Goal: Information Seeking & Learning: Find specific fact

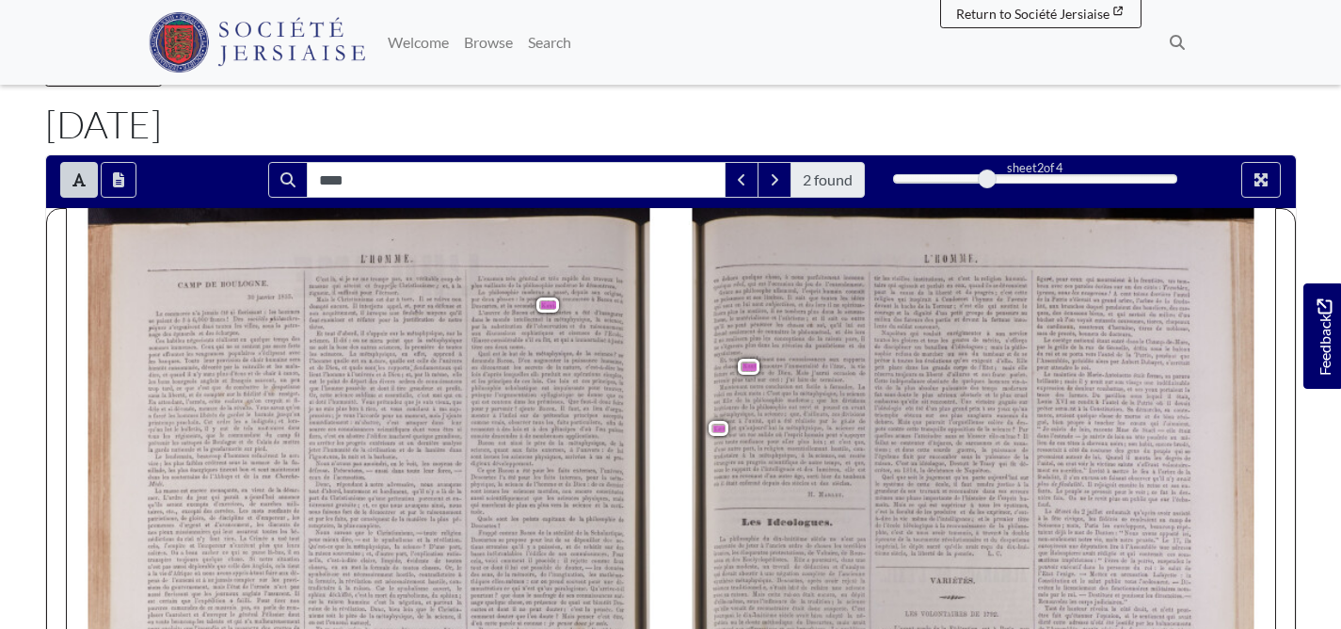
scroll to position [83, 0]
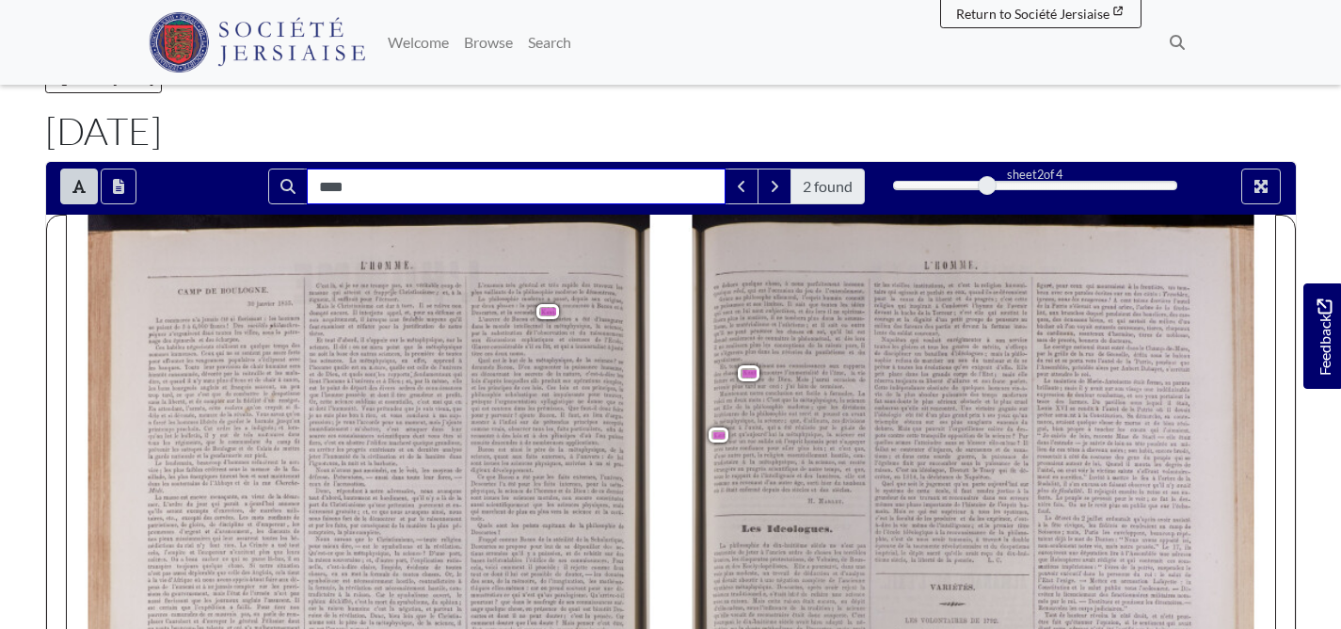
click at [435, 204] on input "****" at bounding box center [516, 186] width 419 height 36
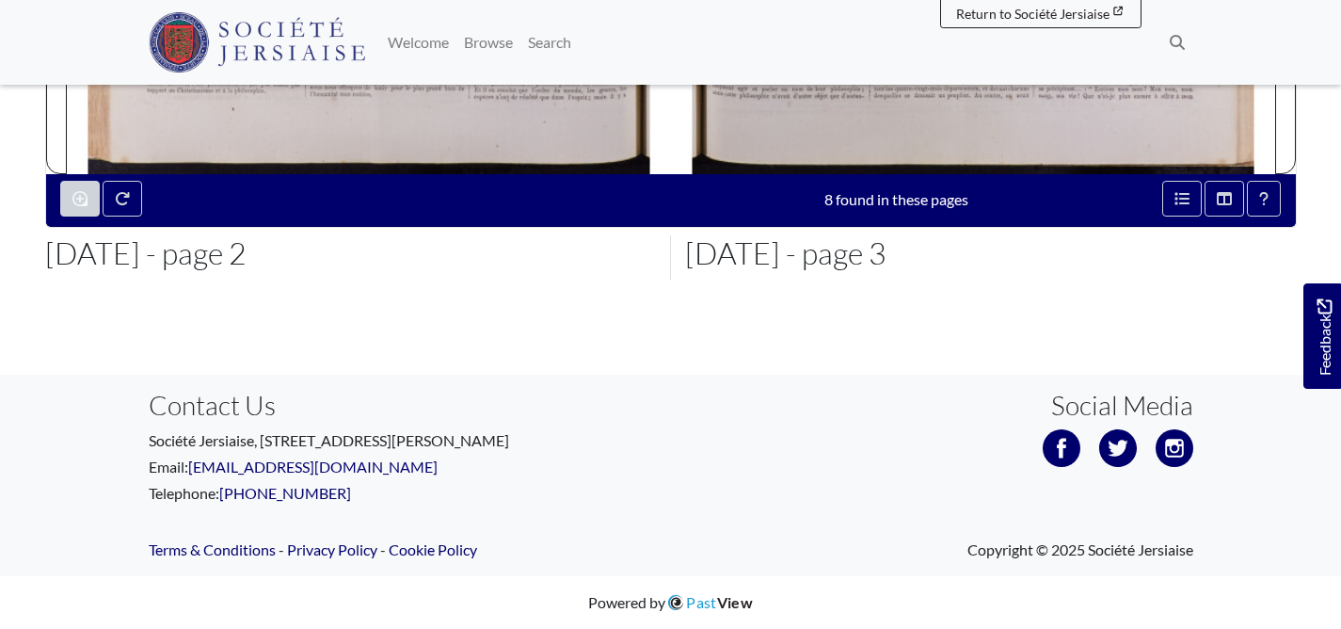
scroll to position [998, 0]
click at [1169, 216] on button "Open metadata window" at bounding box center [1182, 199] width 40 height 36
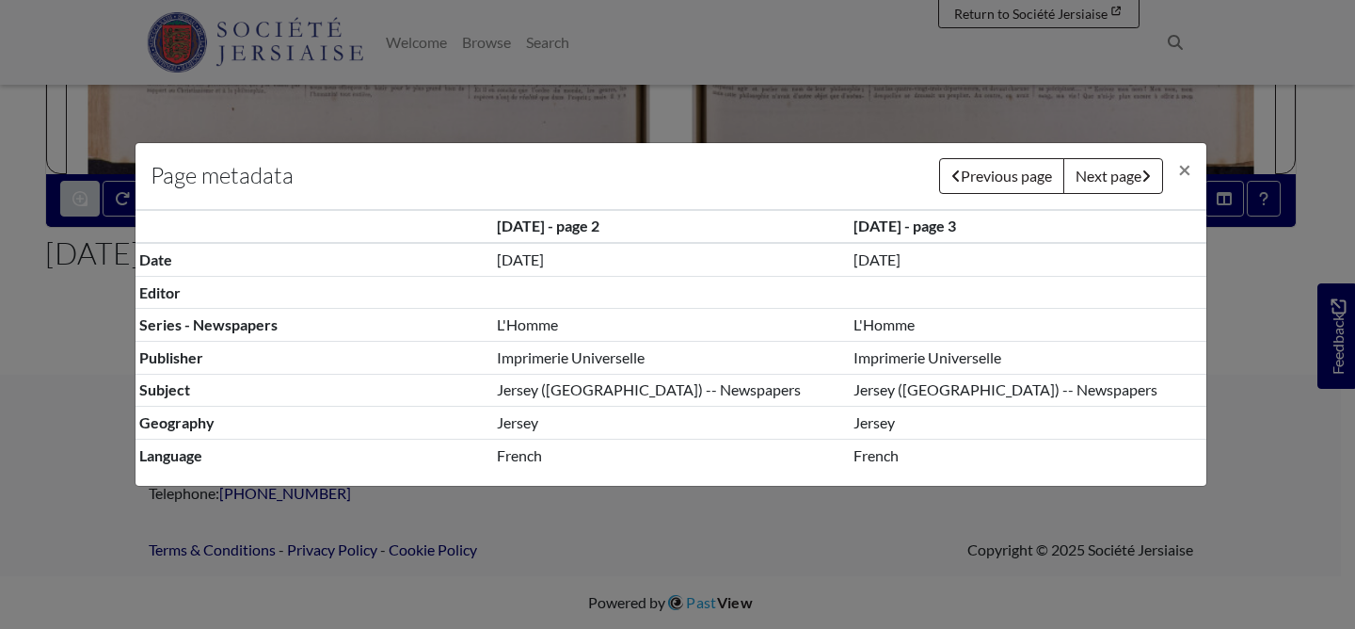
click at [1289, 334] on div "Page metadata Previous page Next page × 7th February 1855 - page 2 7th February…" at bounding box center [677, 314] width 1355 height 629
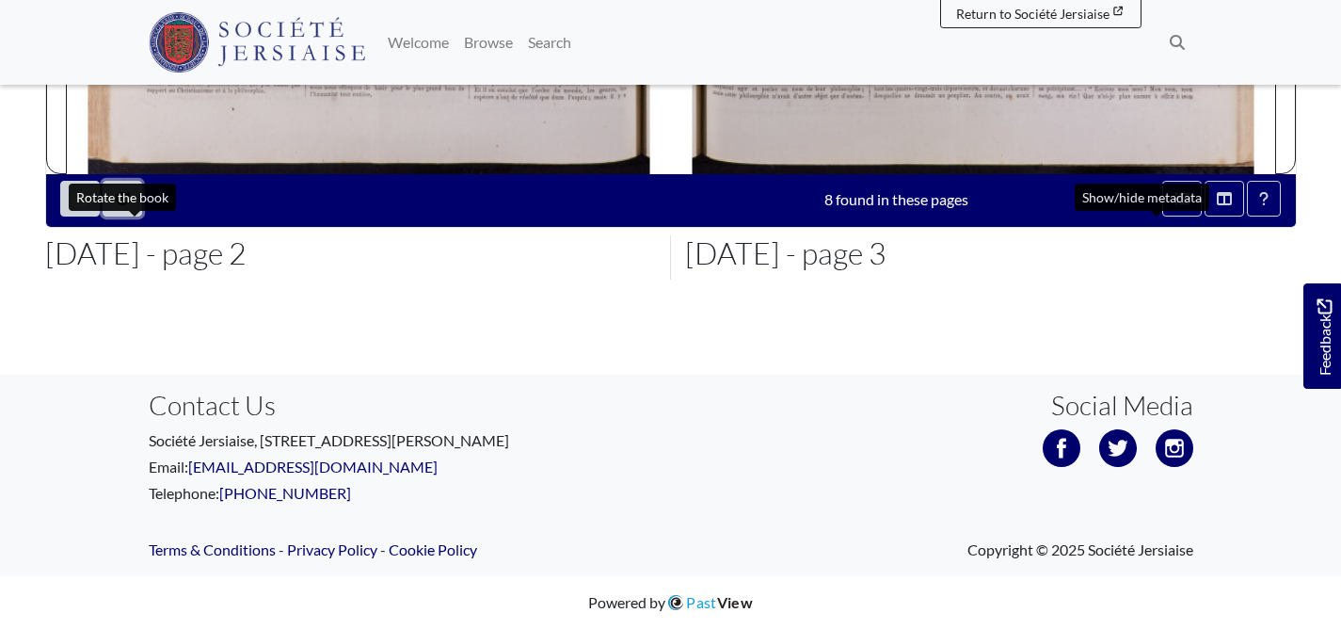
click at [130, 206] on icon "Rotate the book" at bounding box center [122, 198] width 15 height 15
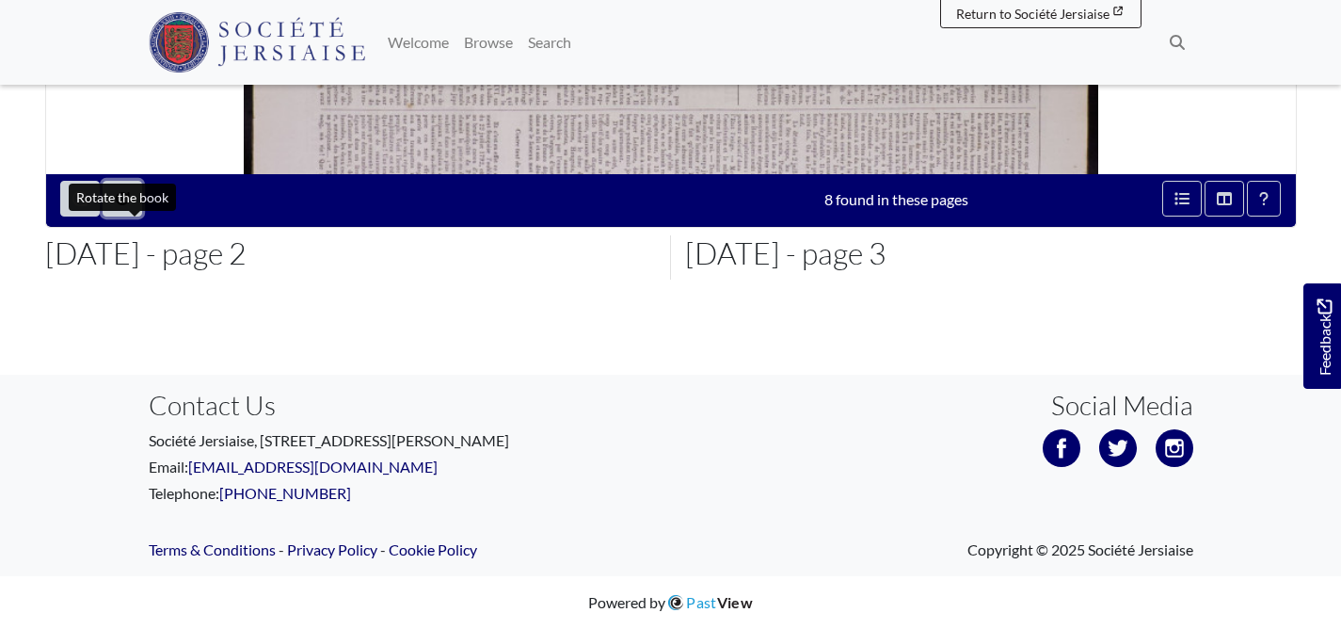
click at [130, 206] on icon "Rotate the book" at bounding box center [122, 198] width 15 height 15
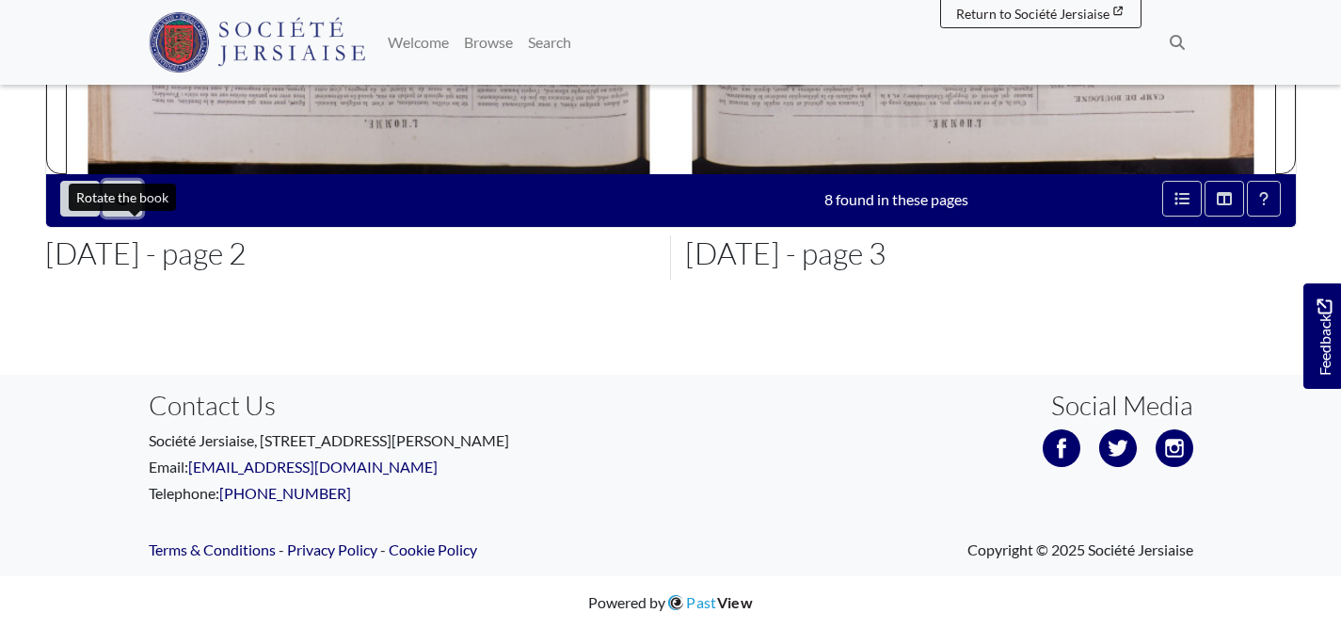
click at [130, 206] on icon "Rotate the book" at bounding box center [122, 198] width 15 height 15
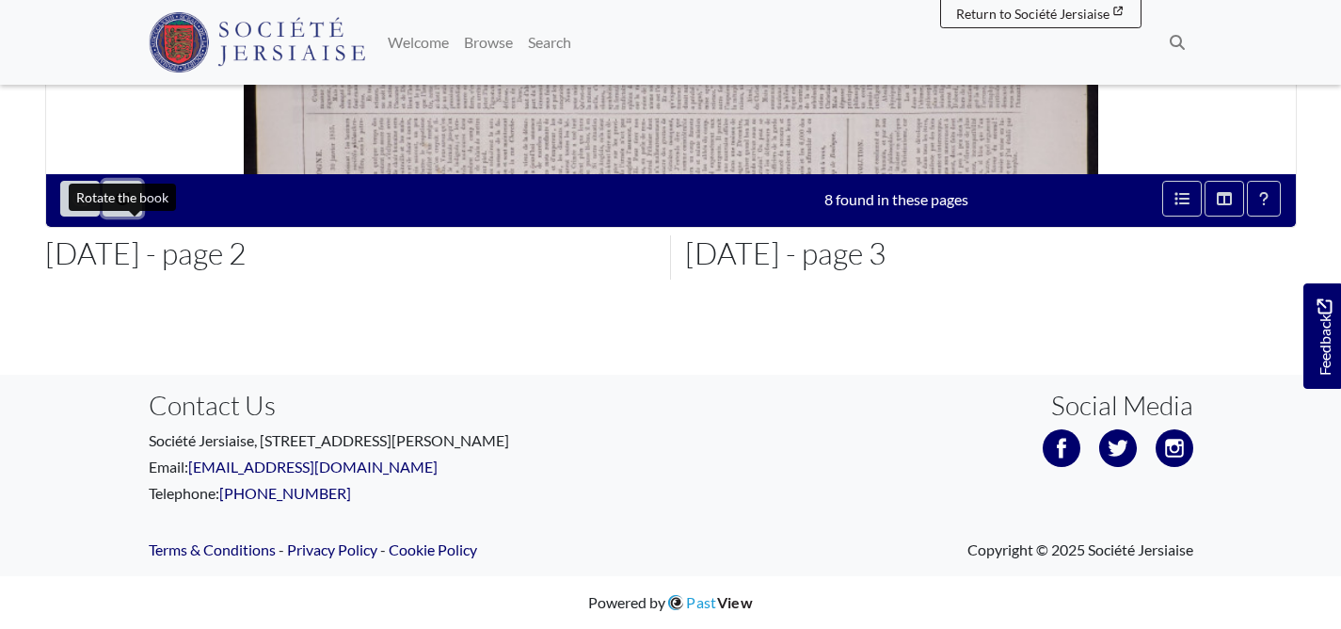
click at [142, 216] on button "Rotate the book" at bounding box center [123, 199] width 40 height 36
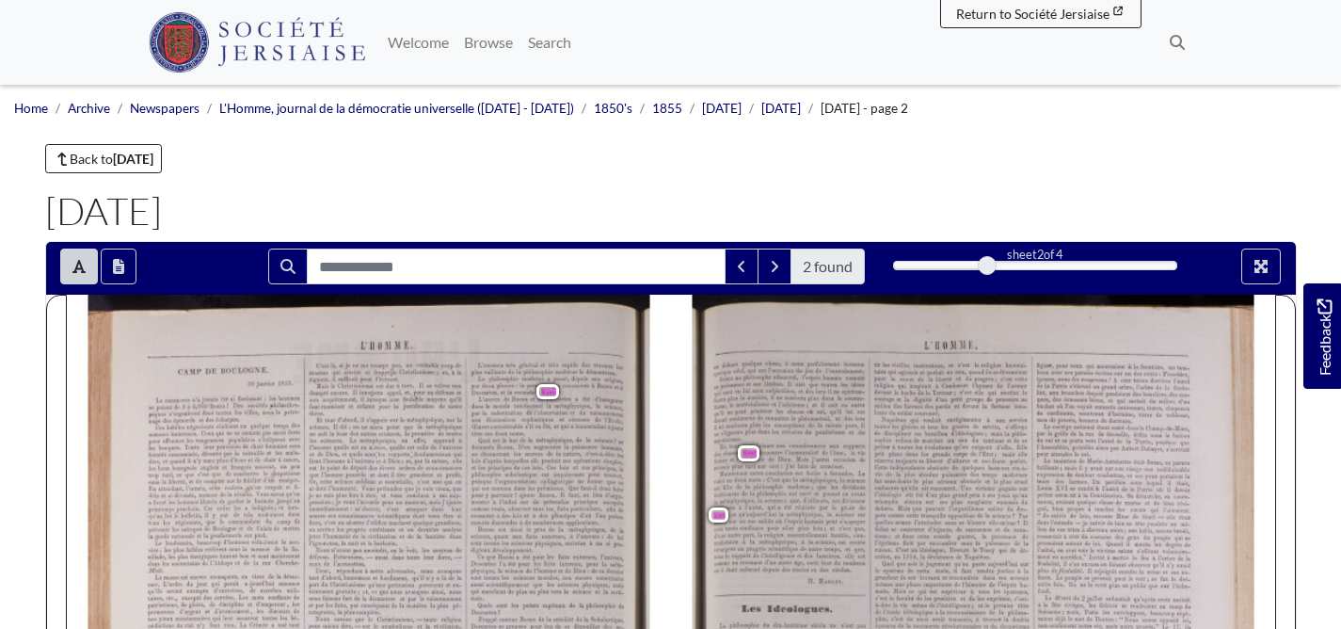
scroll to position [0, 0]
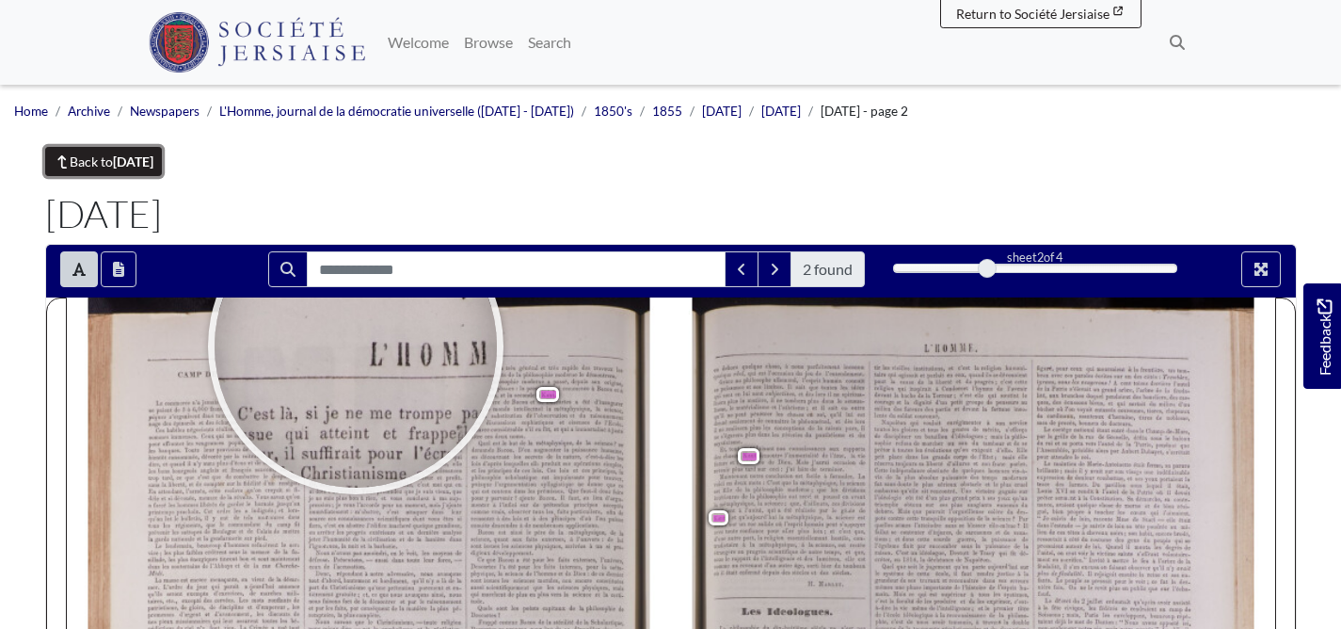
click at [153, 169] on strong "[DATE]" at bounding box center [133, 161] width 40 height 16
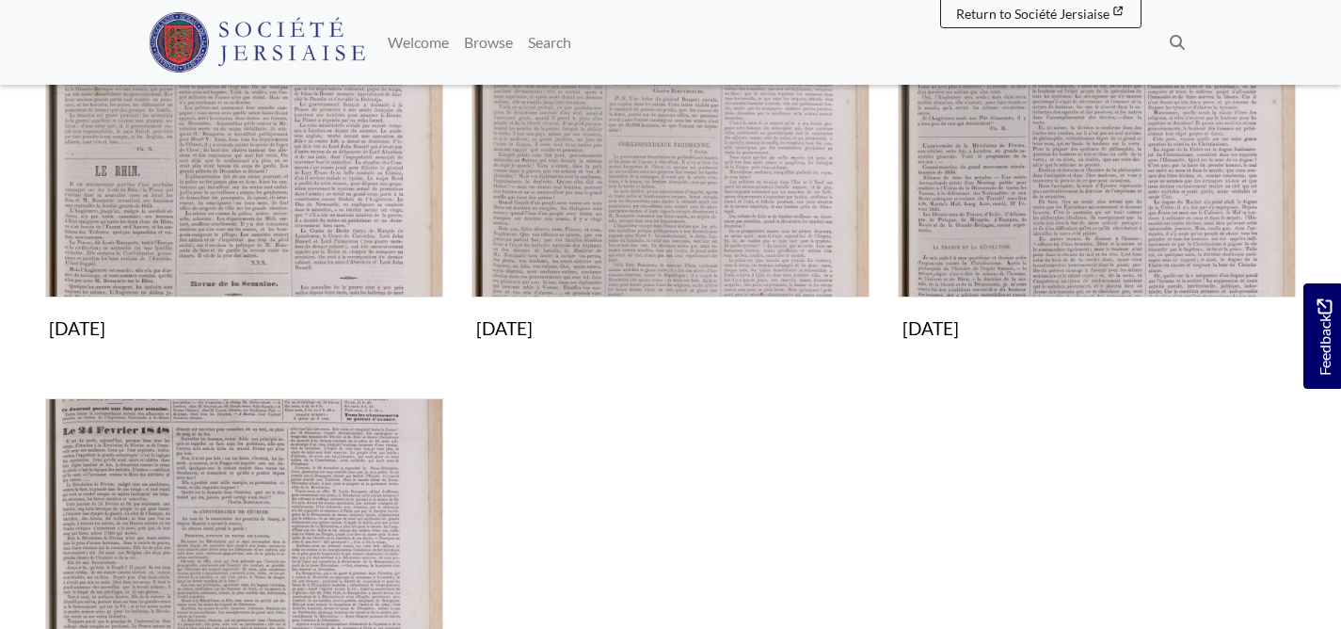
scroll to position [513, 0]
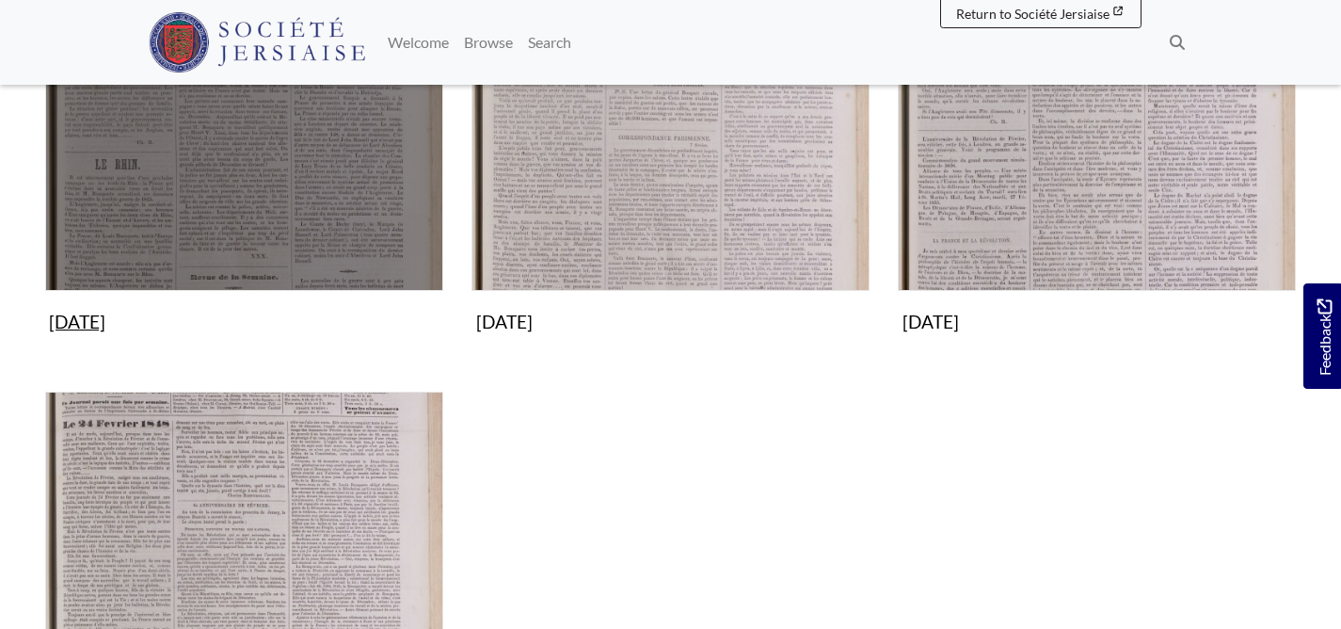
click at [311, 288] on img "Subcollection" at bounding box center [244, 92] width 398 height 398
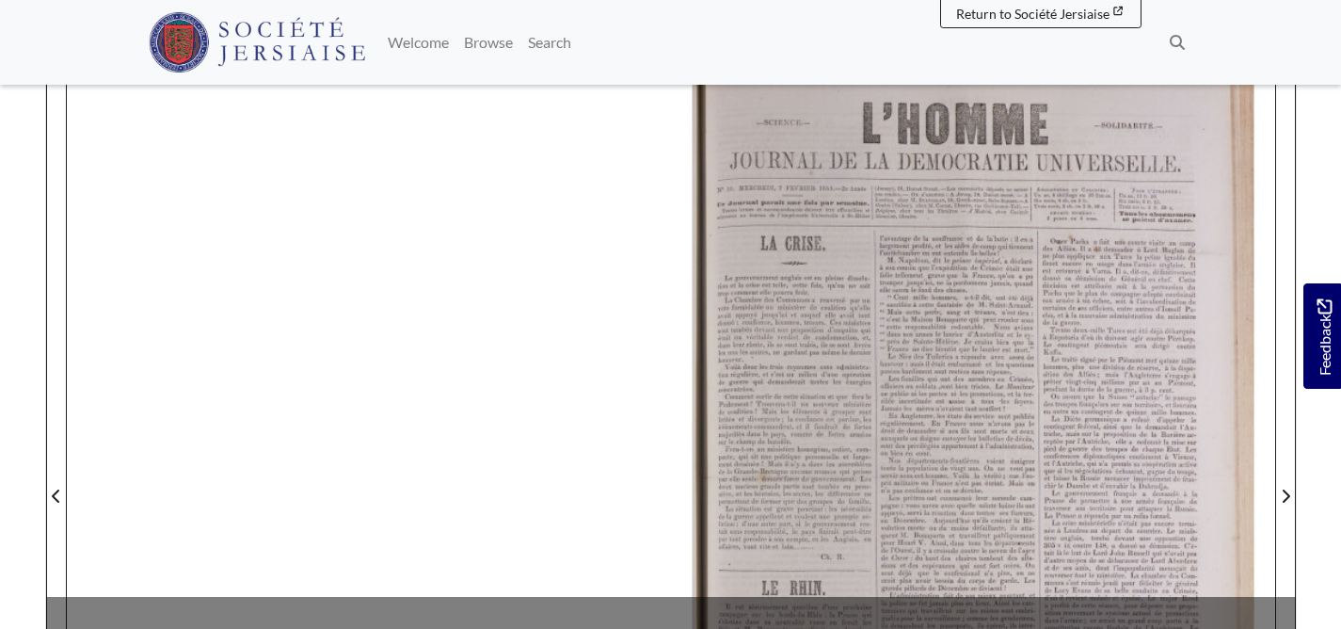
scroll to position [257, 0]
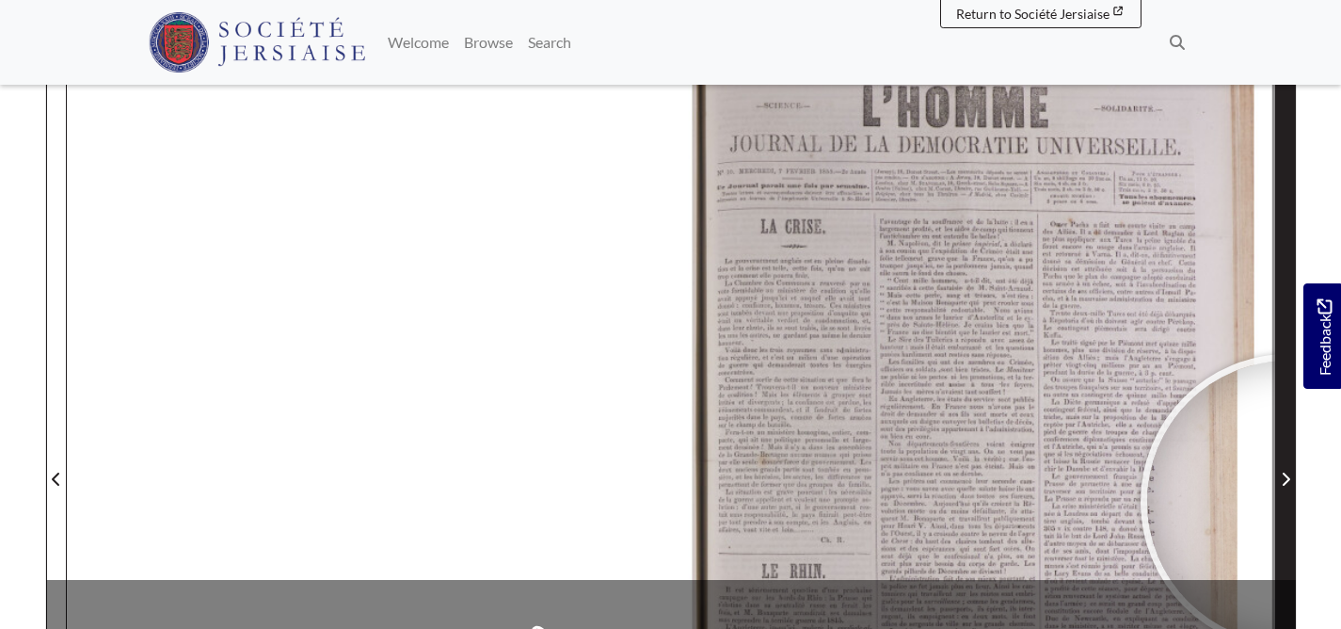
click at [1290, 547] on span "Next Page" at bounding box center [1285, 467] width 19 height 853
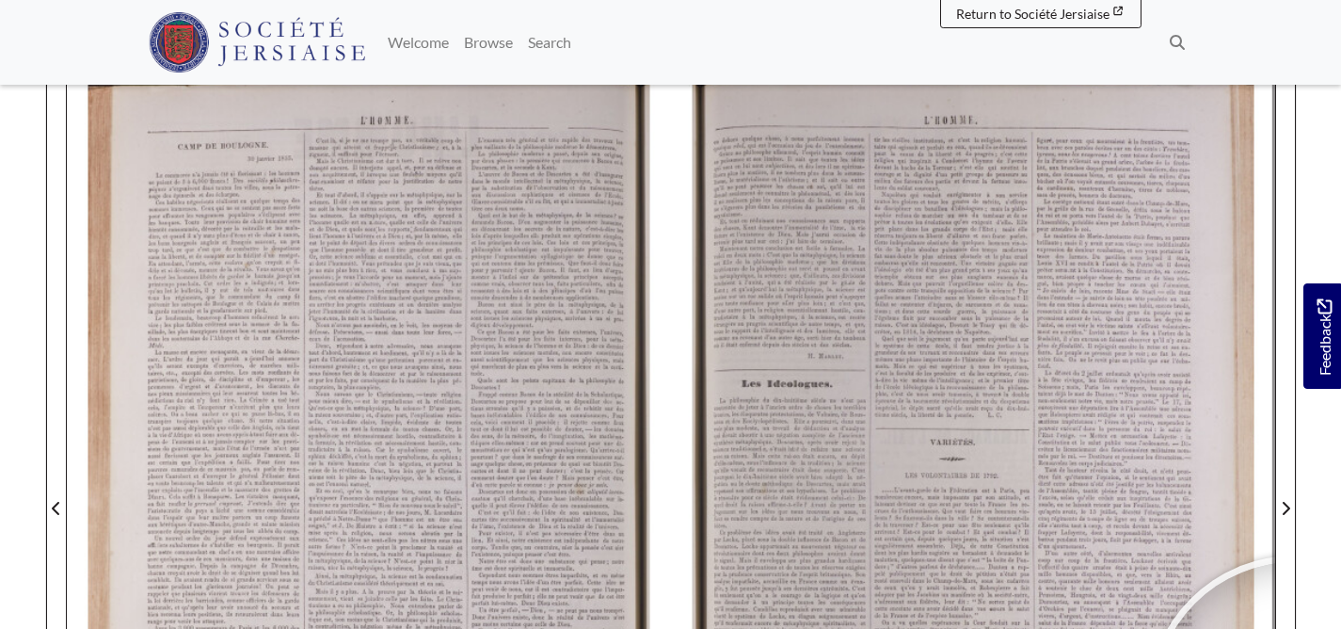
scroll to position [217, 0]
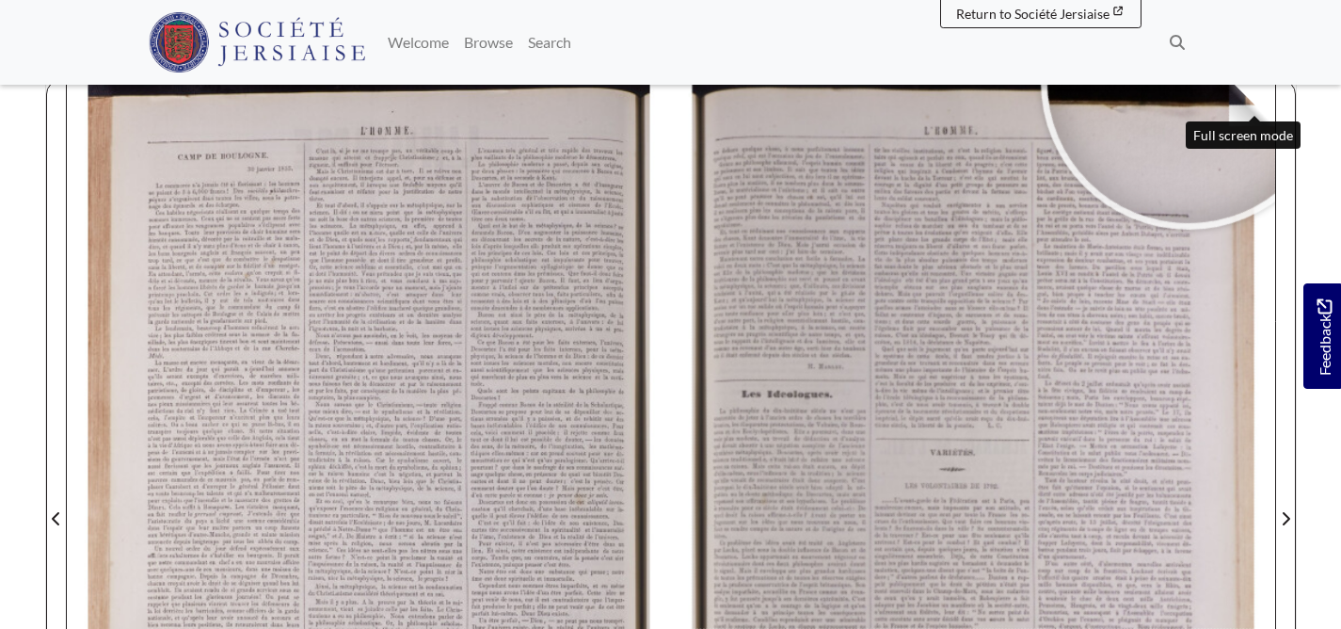
click at [1254, 59] on icon "Full screen mode" at bounding box center [1261, 51] width 15 height 15
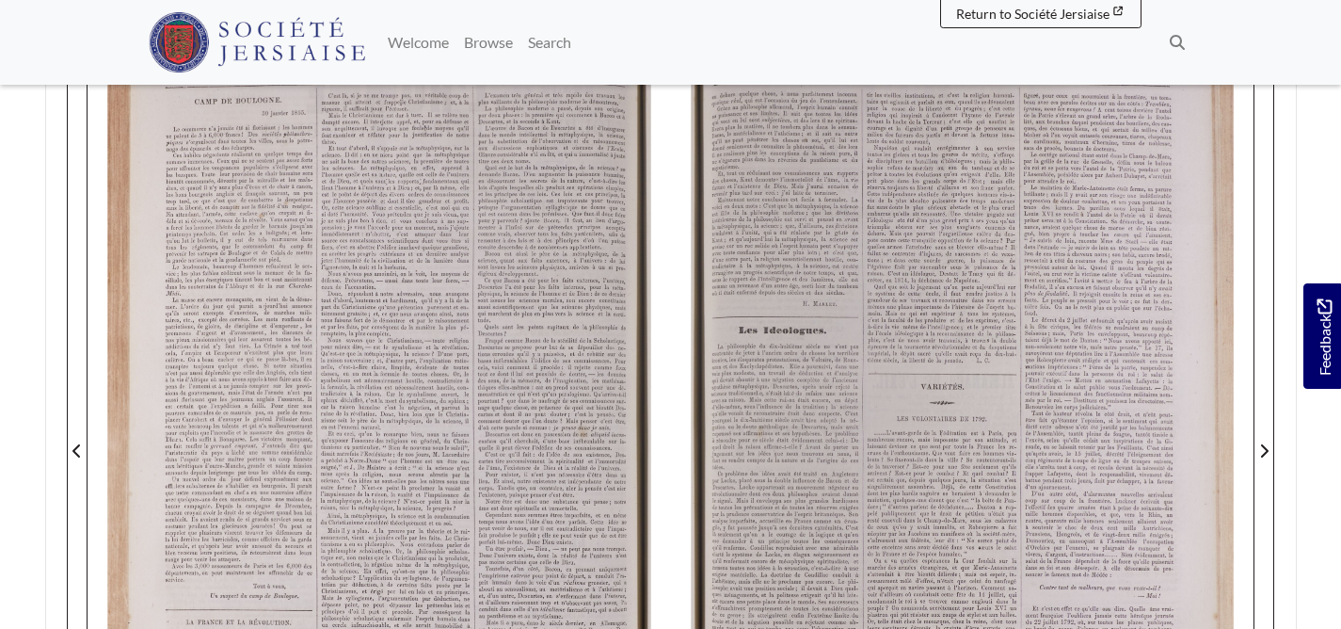
scroll to position [0, 0]
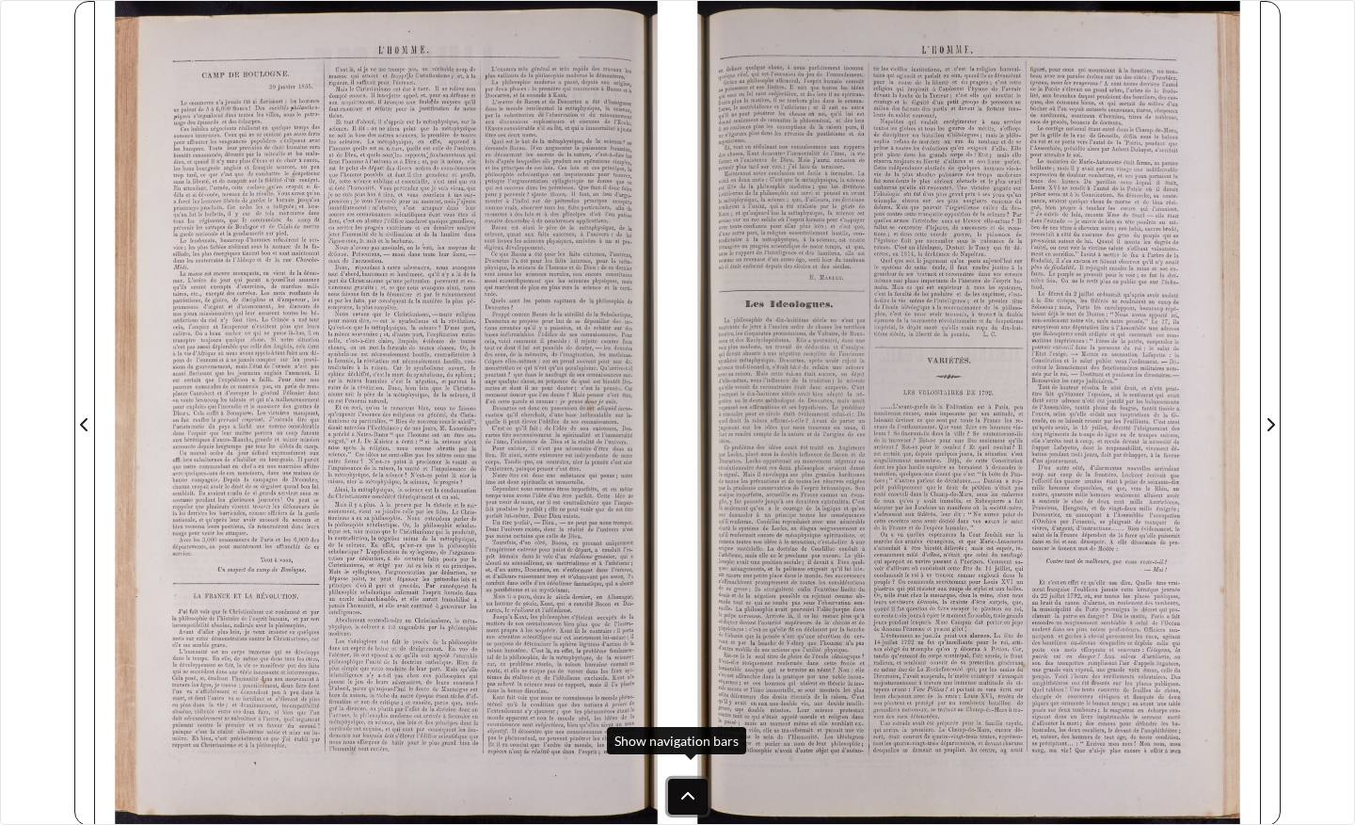
click at [696, 628] on icon at bounding box center [688, 796] width 15 height 15
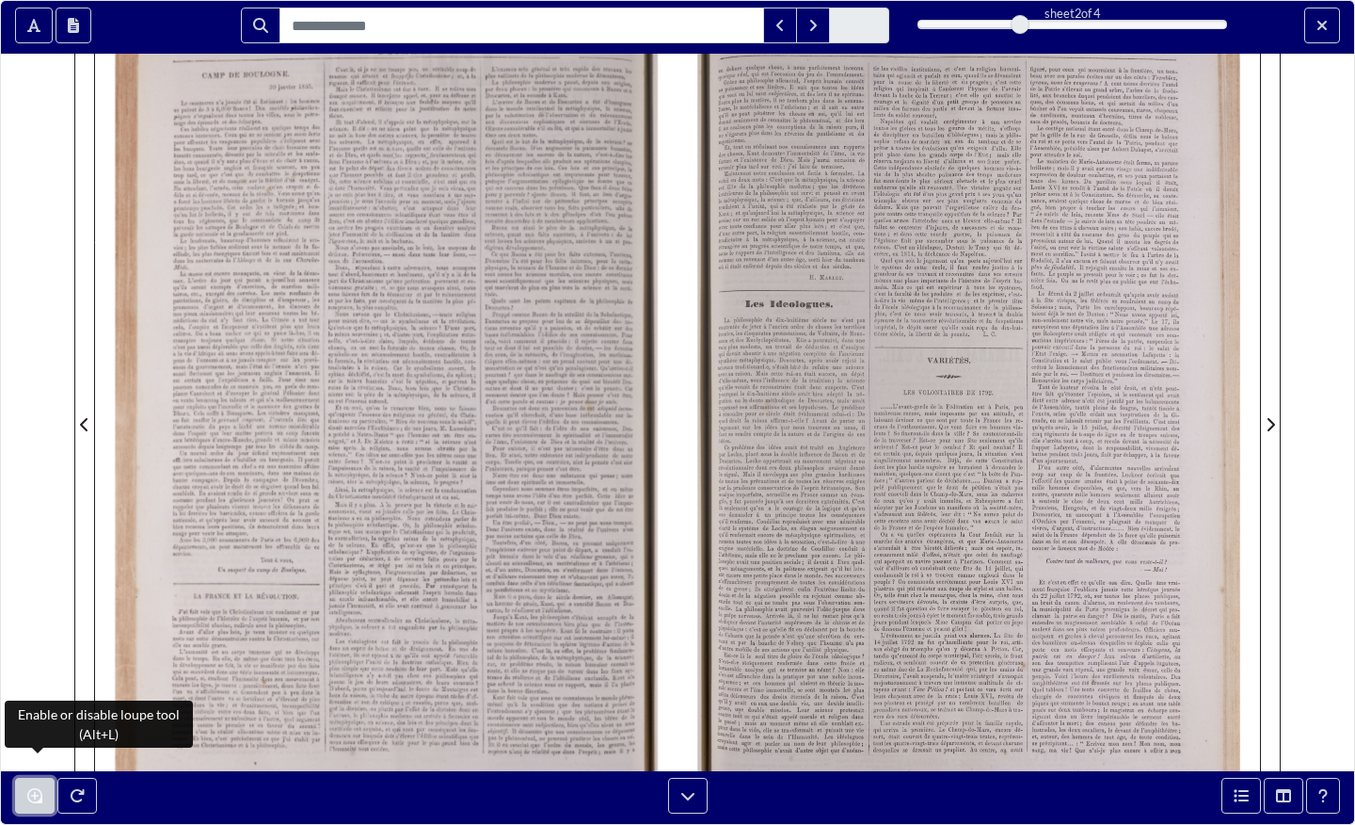
click at [42, 628] on icon "Enable or disable loupe tool (Alt+L)" at bounding box center [34, 795] width 15 height 15
click at [19, 619] on div "sheet 2 of 4 2 *" at bounding box center [677, 412] width 1355 height 825
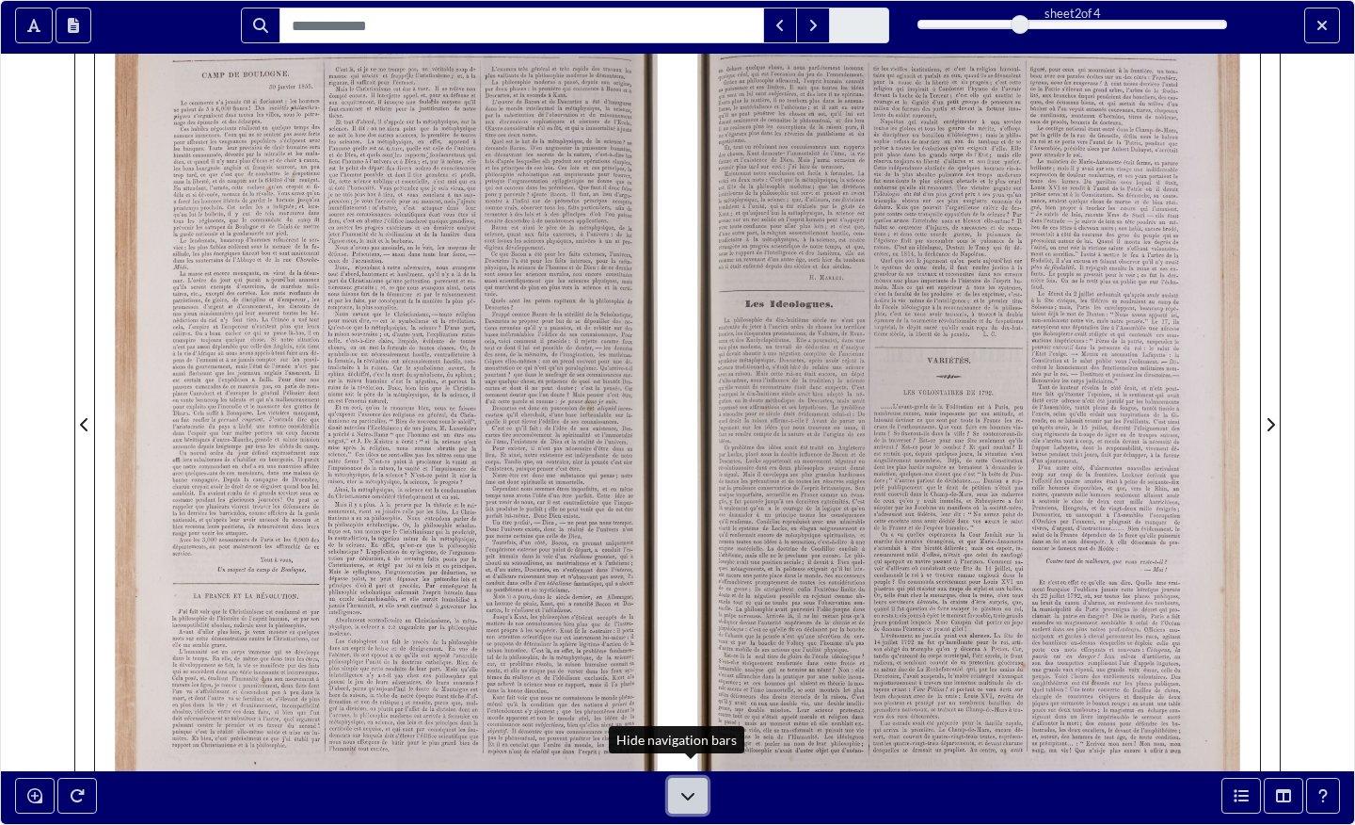
click at [682, 628] on icon at bounding box center [688, 795] width 15 height 15
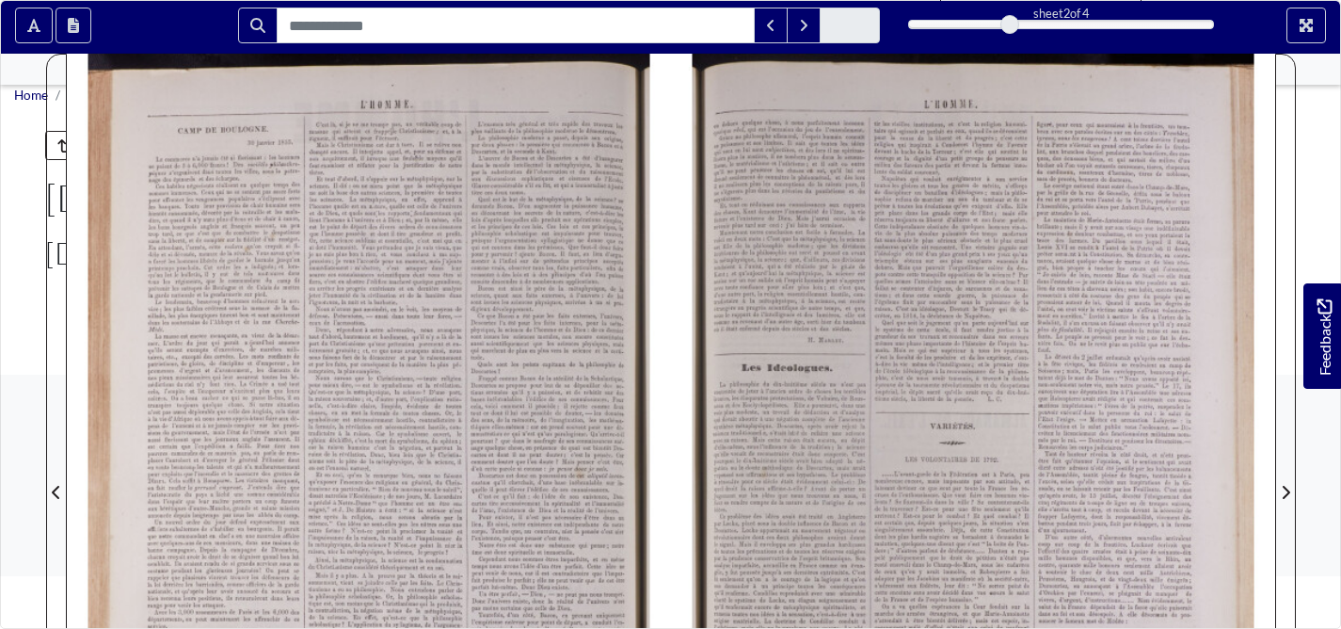
scroll to position [198, 0]
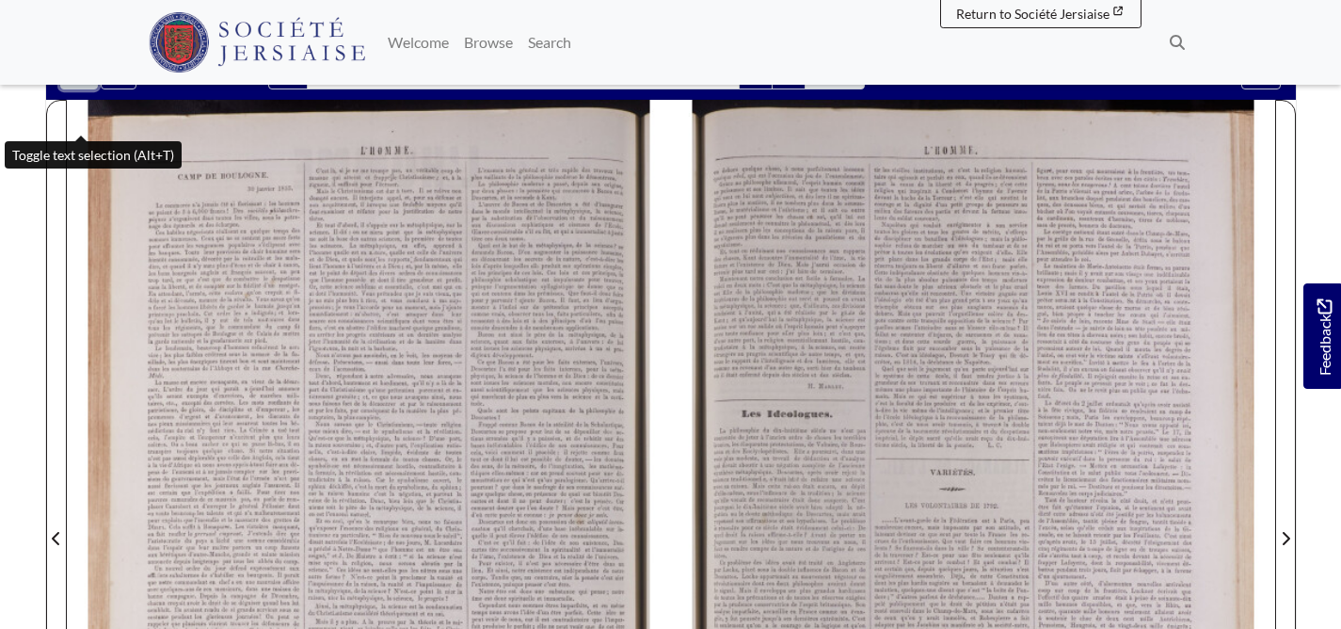
click at [91, 89] on button "Toggle text selection (Alt+T)" at bounding box center [79, 72] width 38 height 36
click at [94, 89] on button "Toggle text selection (Alt+T)" at bounding box center [79, 72] width 38 height 36
click at [85, 294] on div at bounding box center [369, 527] width 604 height 855
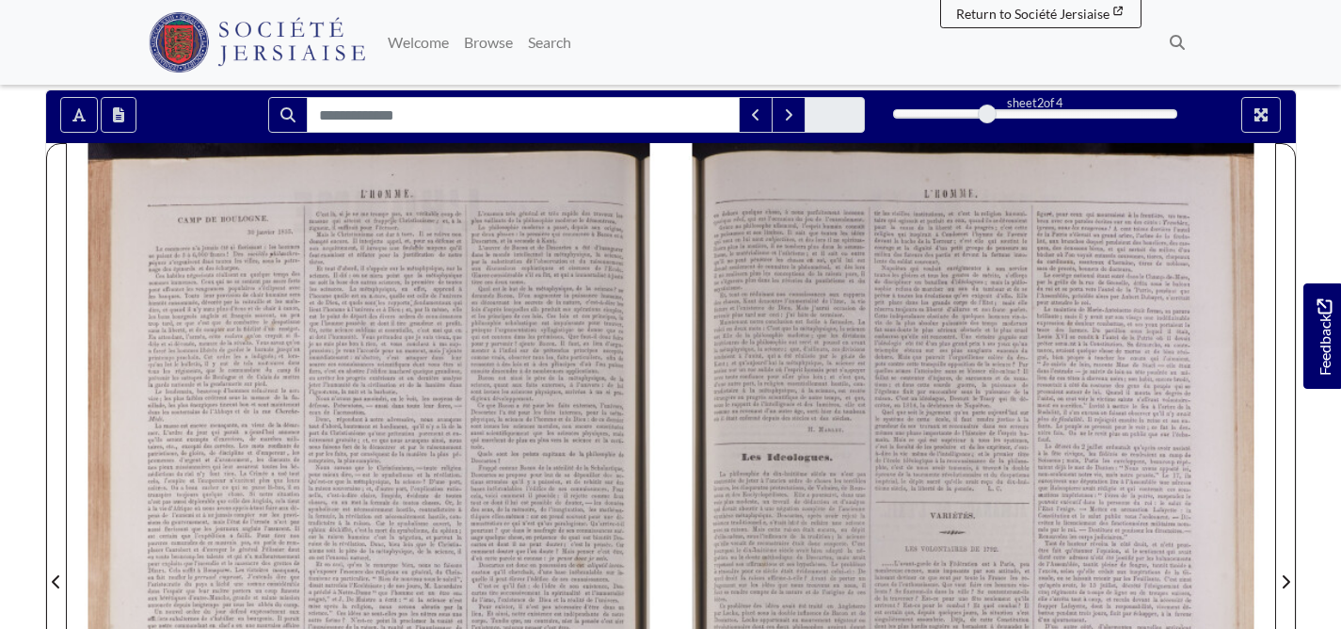
scroll to position [146, 0]
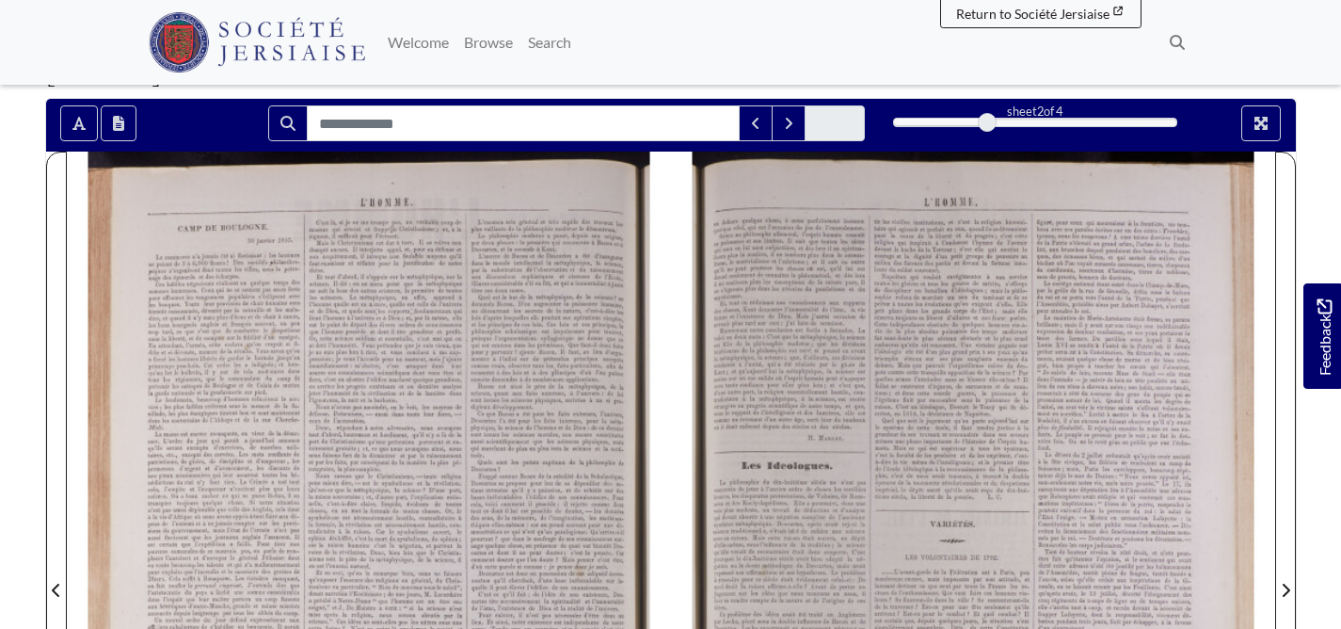
click at [959, 132] on div "2" at bounding box center [1035, 122] width 284 height 19
click at [950, 126] on div at bounding box center [941, 123] width 94 height 8
click at [921, 132] on div "2" at bounding box center [1035, 122] width 284 height 19
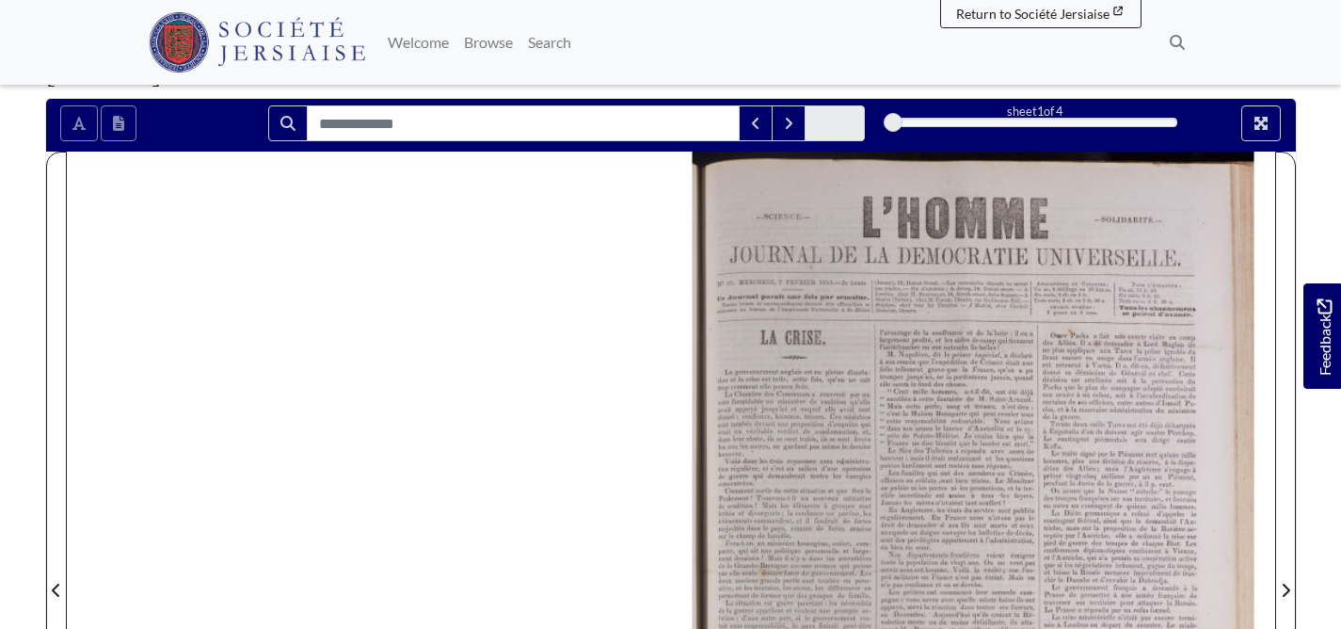
click at [958, 127] on div at bounding box center [1035, 122] width 284 height 9
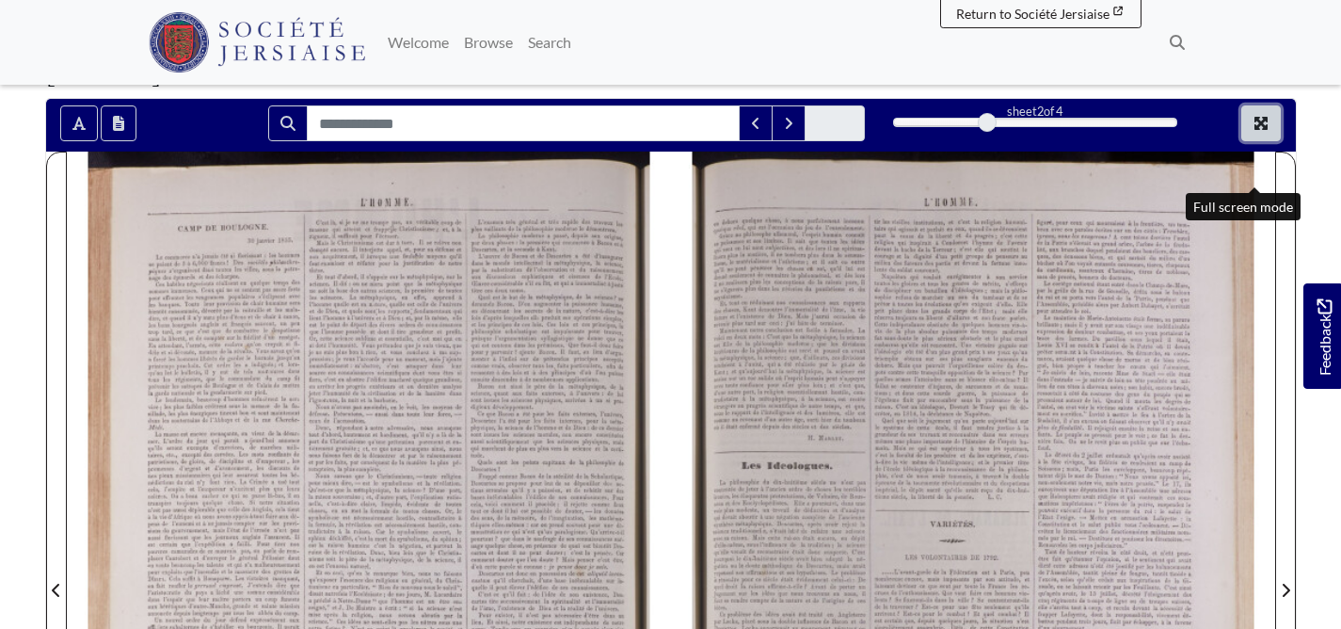
click at [1258, 131] on icon "Full screen mode" at bounding box center [1261, 123] width 15 height 15
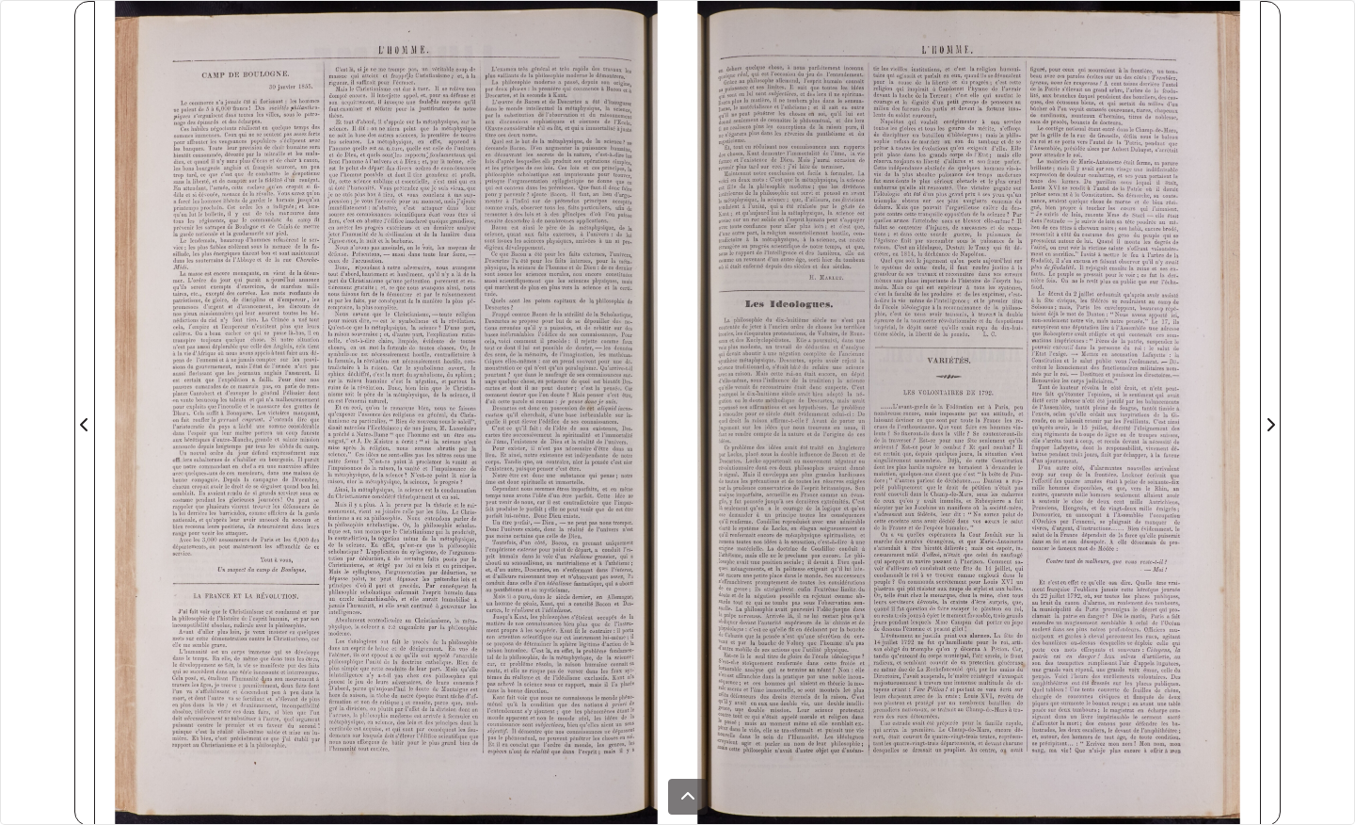
click at [670, 236] on div at bounding box center [386, 413] width 583 height 825
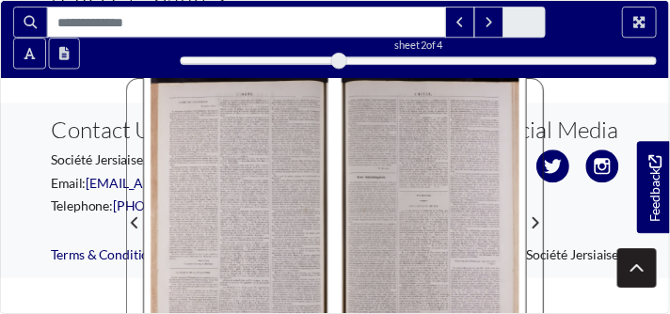
scroll to position [327, 0]
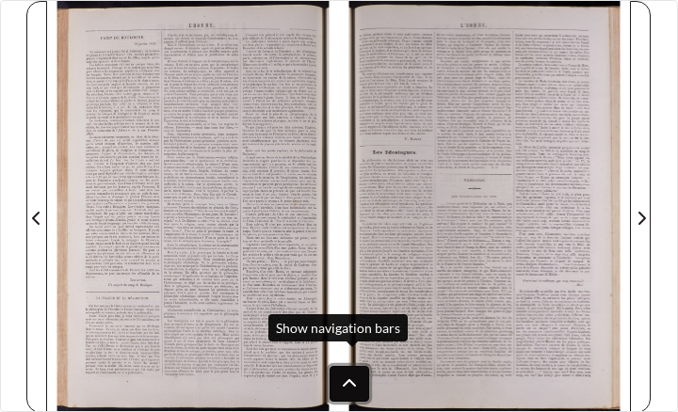
click at [356, 379] on icon at bounding box center [349, 383] width 13 height 8
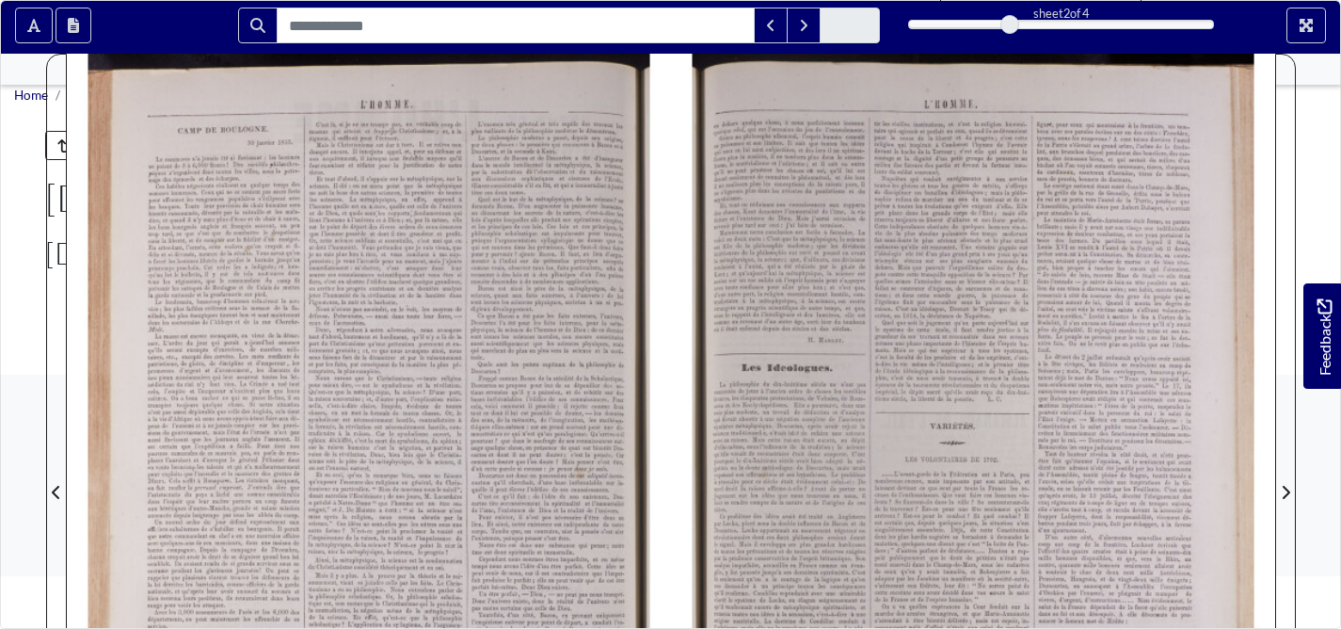
scroll to position [455, 0]
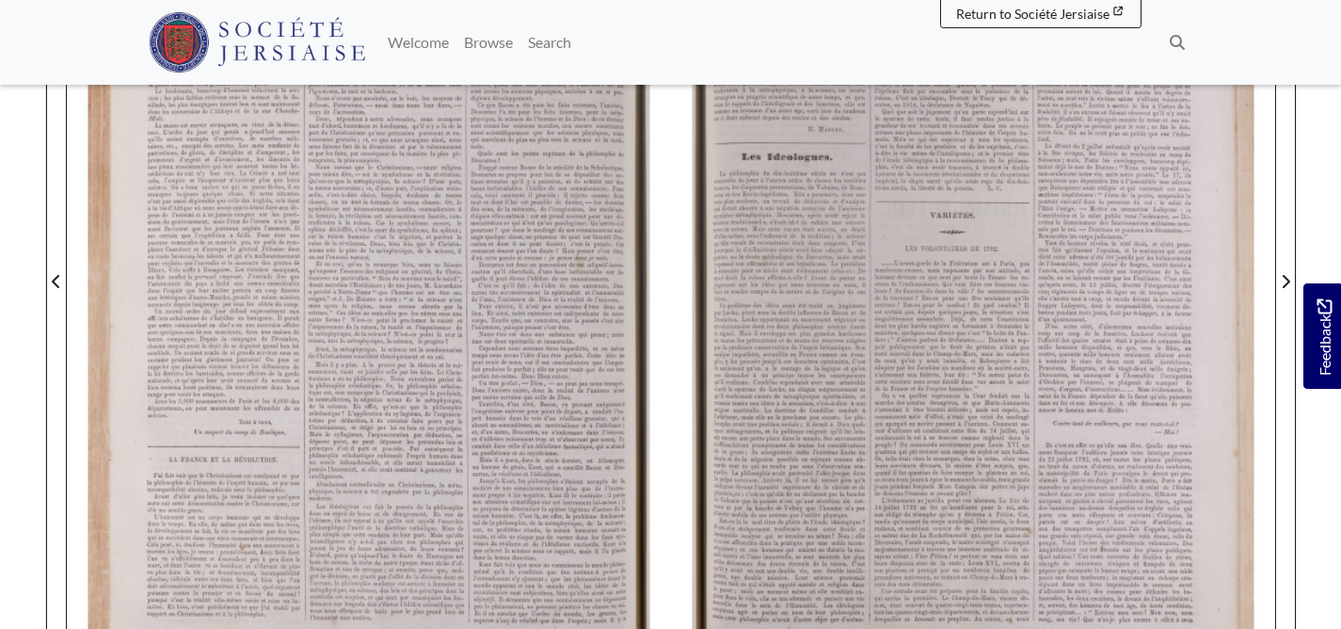
click at [1322, 483] on body "Menu" at bounding box center [670, 348] width 1341 height 1607
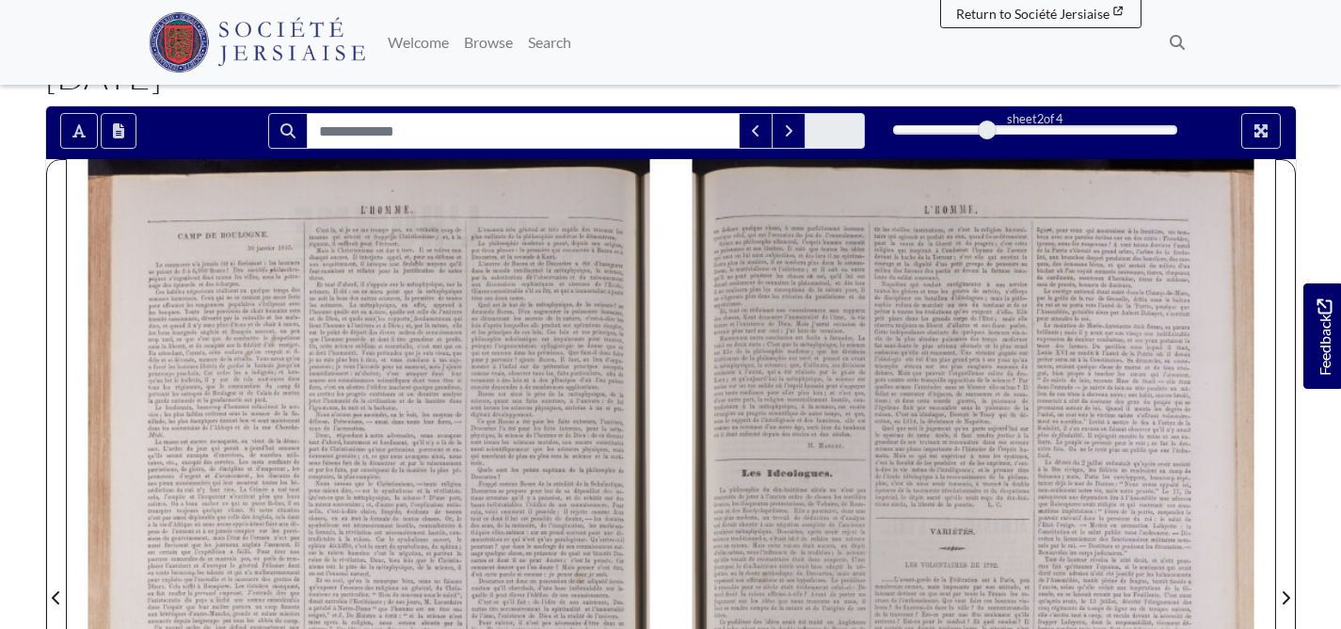
scroll to position [131, 0]
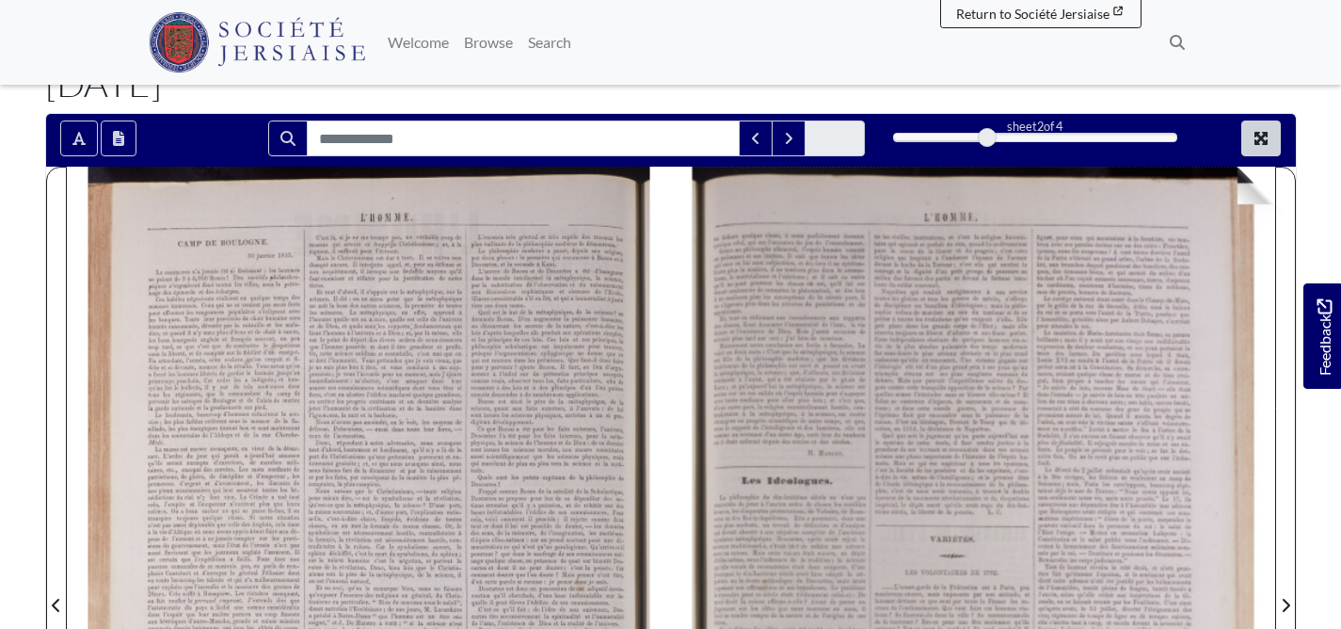
click at [1242, 156] on button "Full screen mode" at bounding box center [1262, 138] width 40 height 36
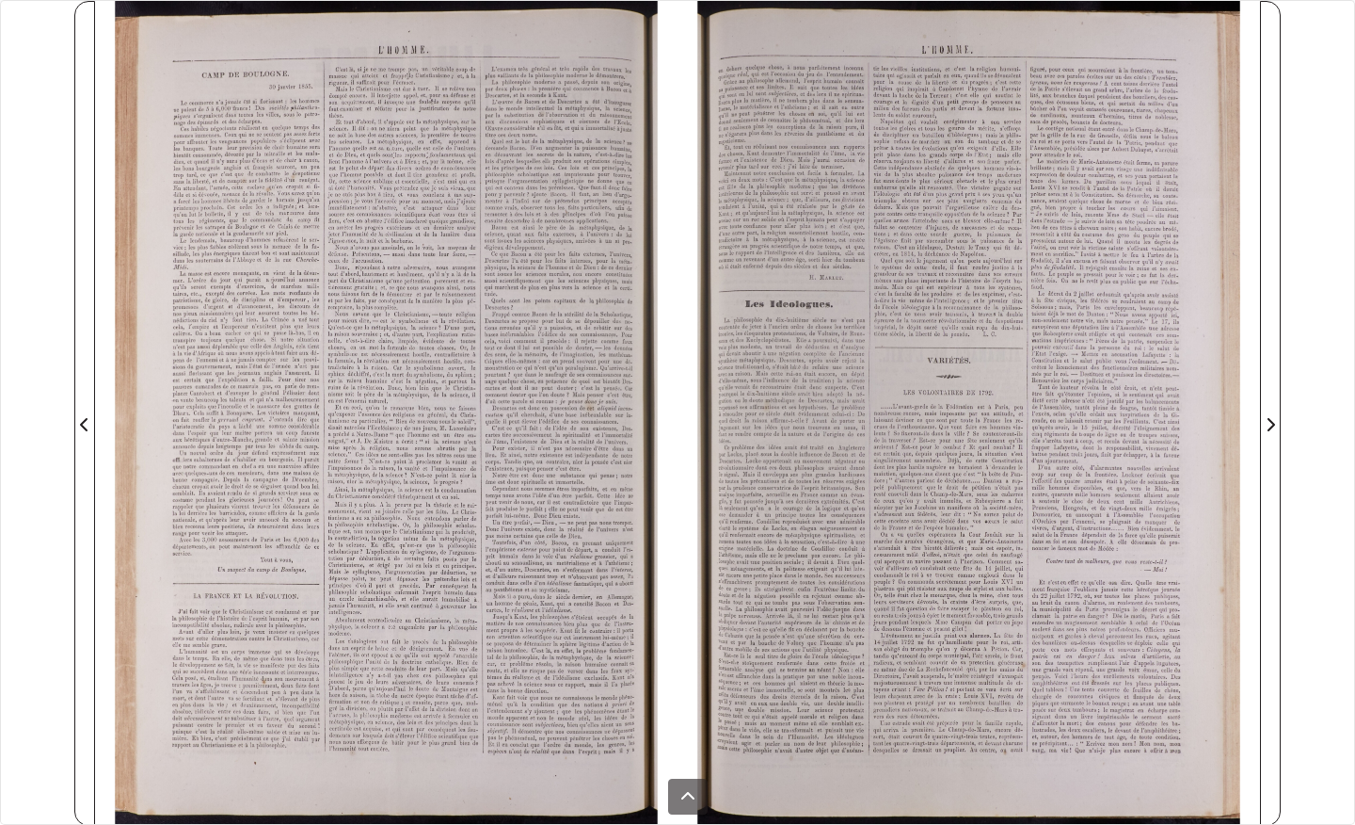
click at [24, 416] on div "sheet 2 of 4 2 *" at bounding box center [677, 412] width 1355 height 825
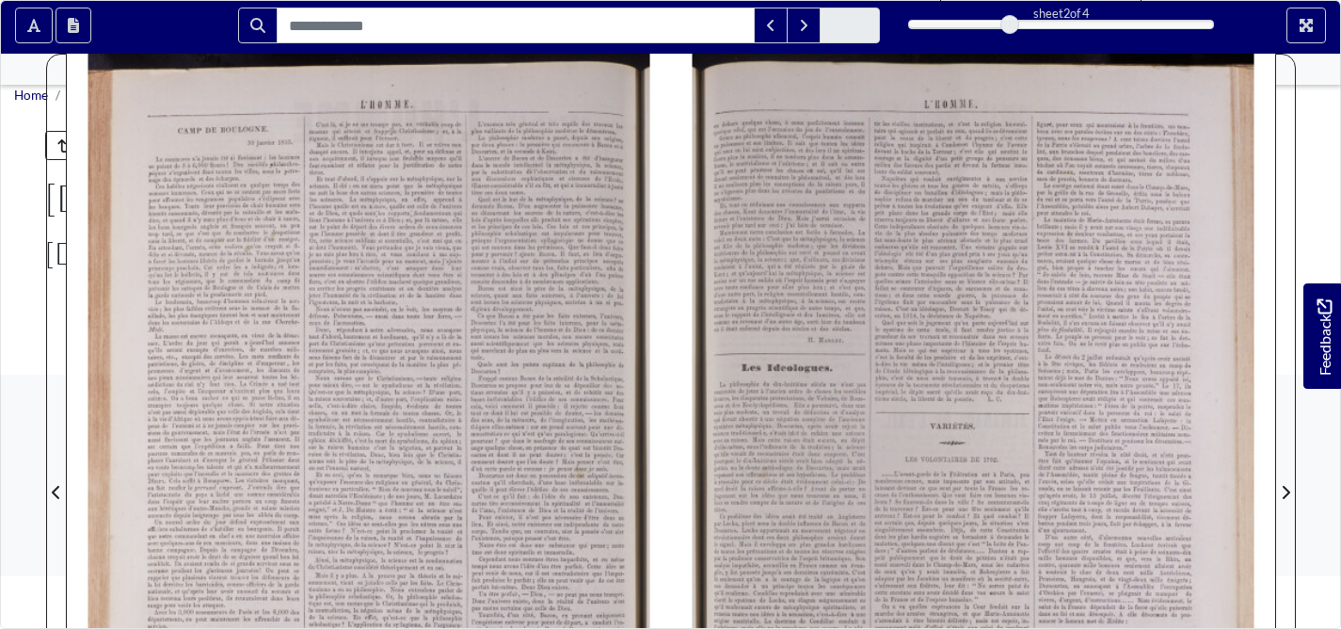
scroll to position [970, 0]
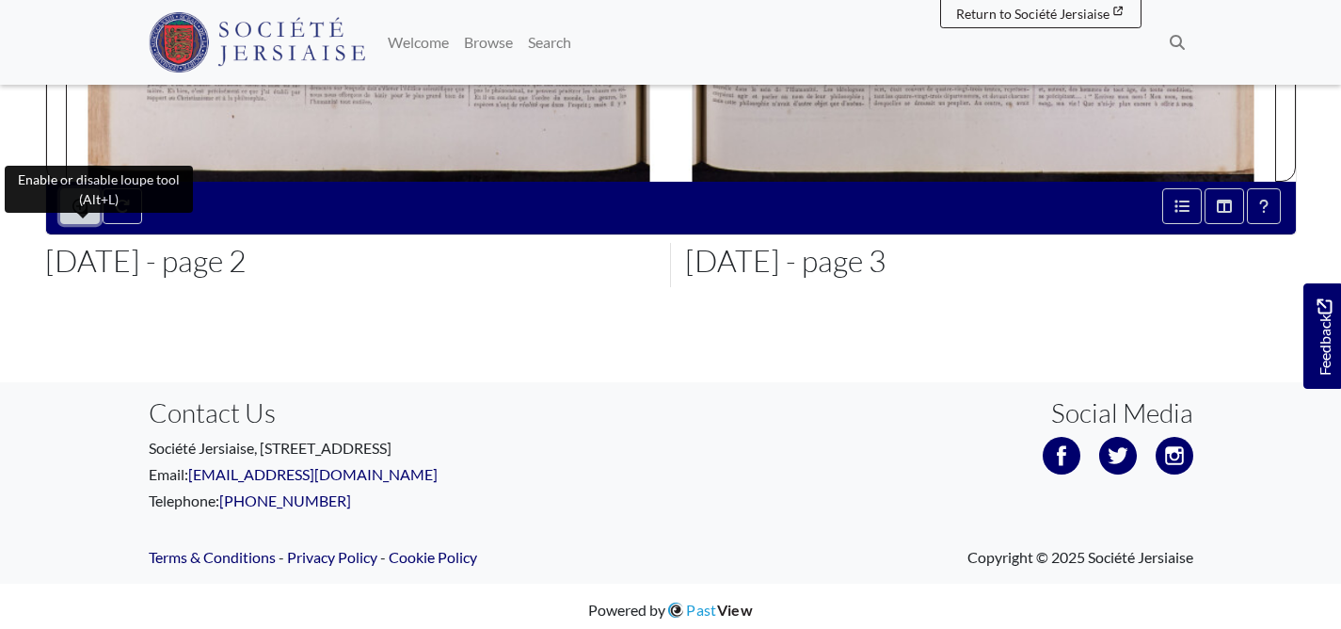
click at [94, 224] on button "Enable or disable loupe tool (Alt+L)" at bounding box center [80, 206] width 40 height 36
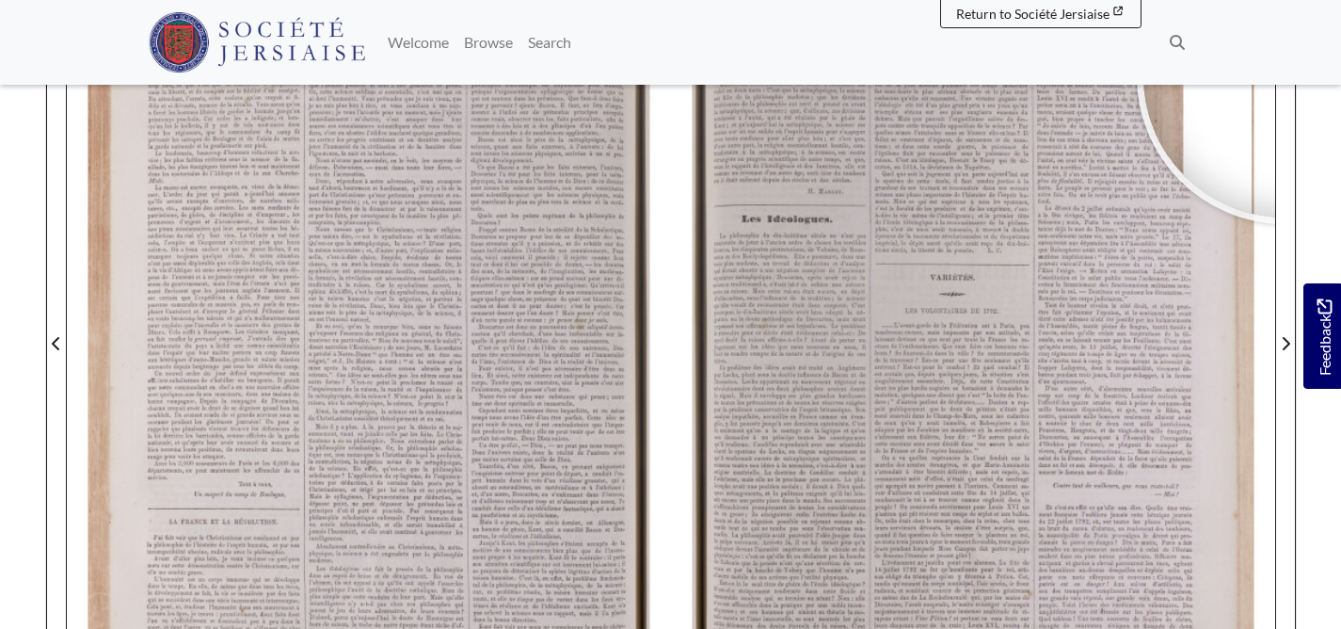
scroll to position [396, 0]
click at [1327, 238] on body "Menu" at bounding box center [670, 407] width 1341 height 1607
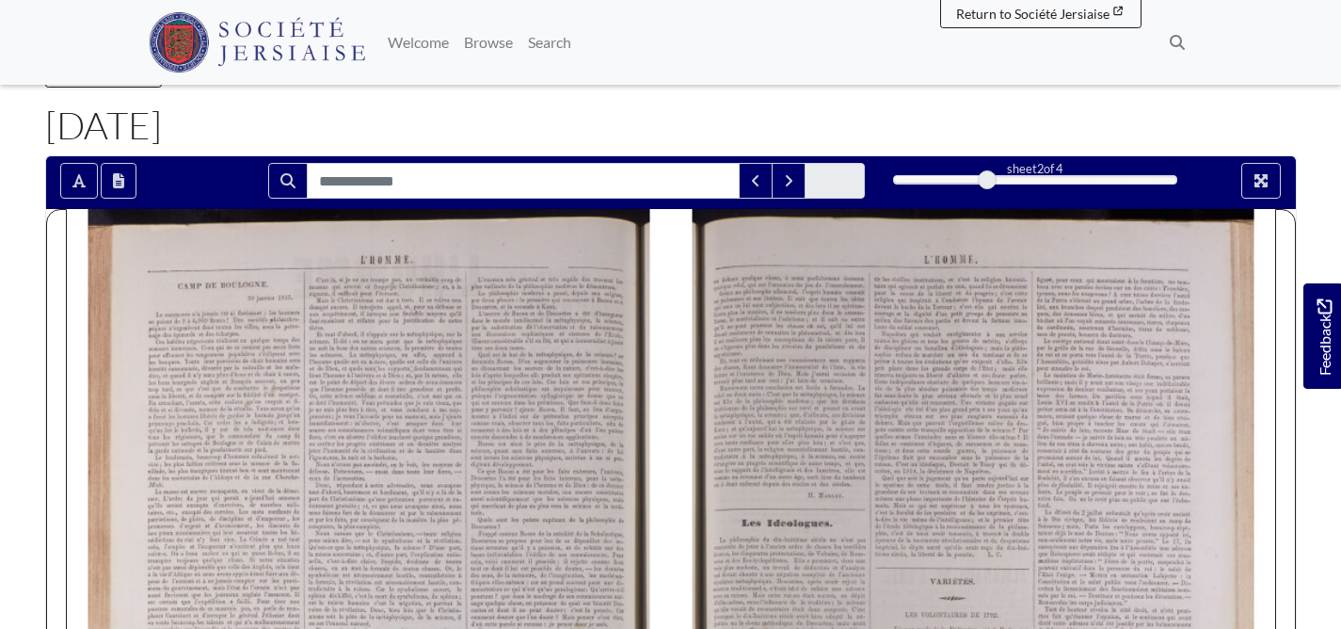
scroll to position [0, 0]
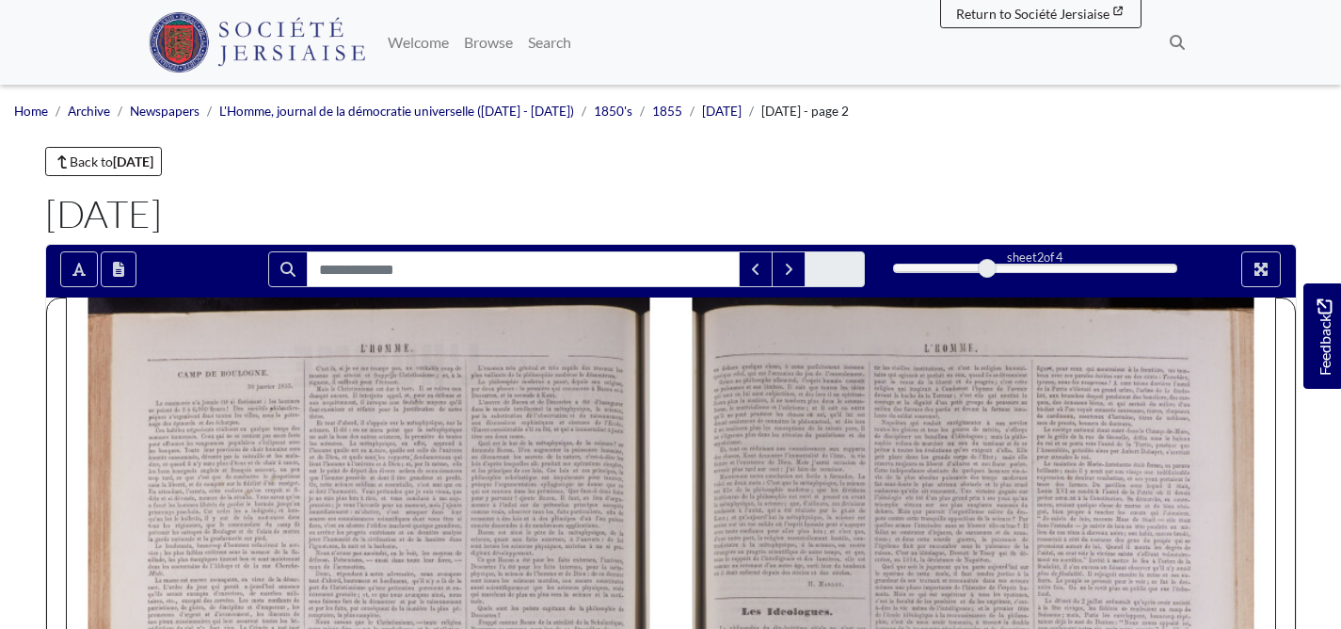
click at [750, 176] on div "Back to February 1855" at bounding box center [671, 161] width 1252 height 29
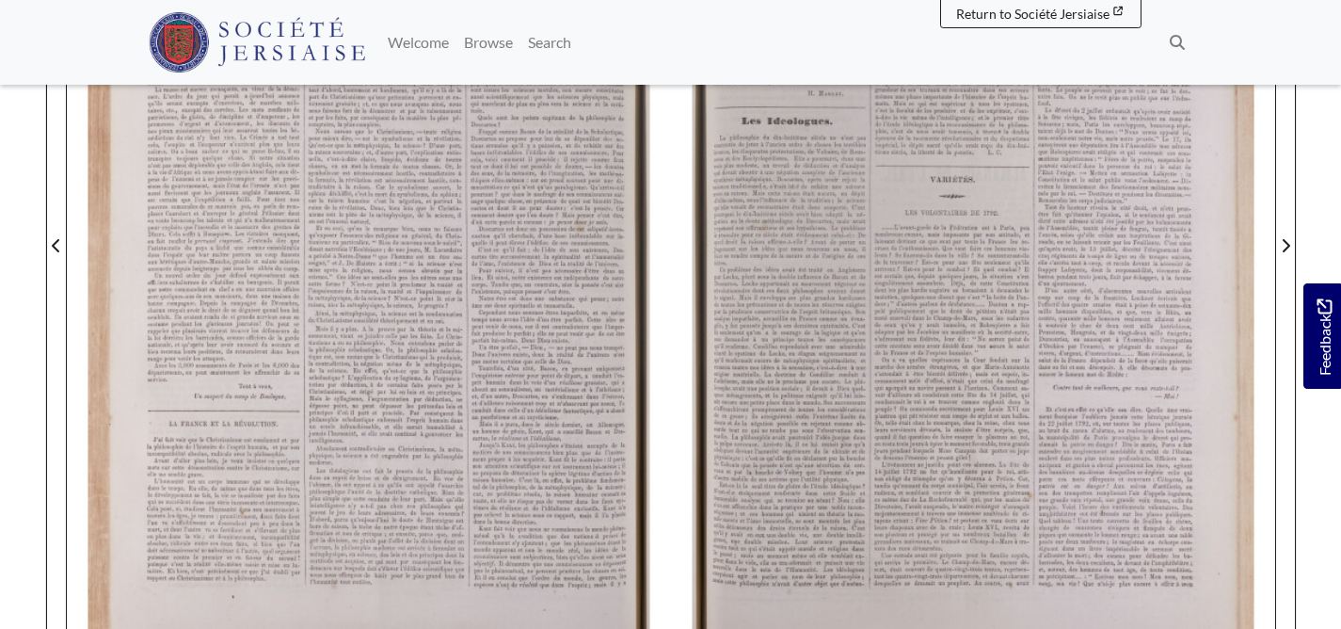
scroll to position [496, 0]
